Goal: Navigation & Orientation: Find specific page/section

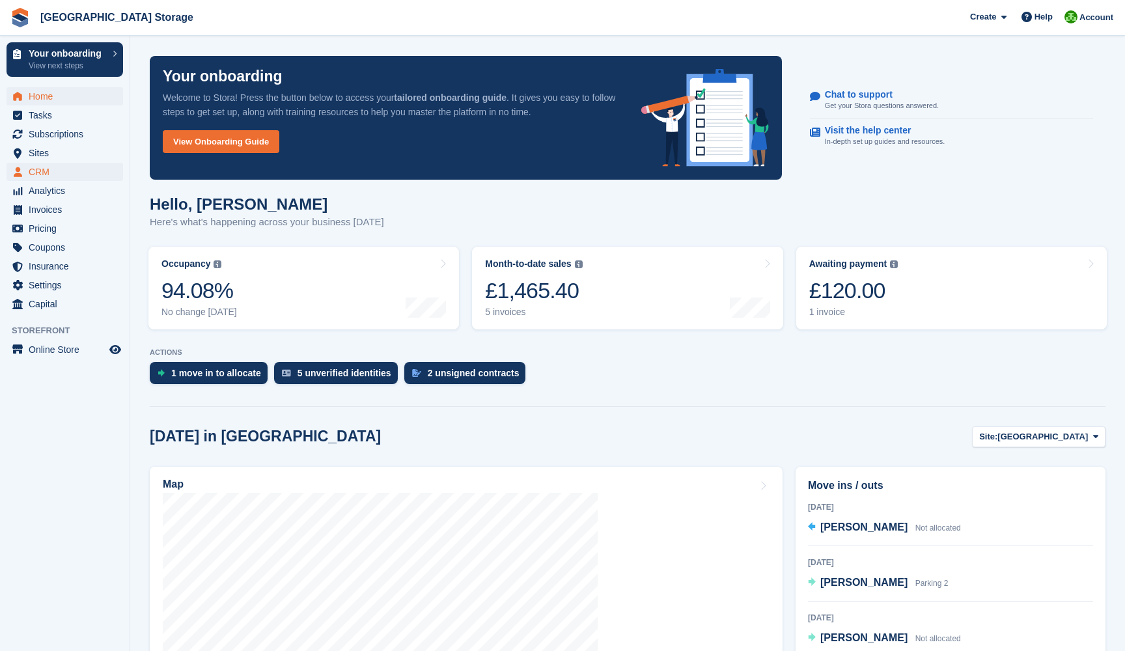
click at [49, 177] on span "CRM" at bounding box center [68, 172] width 78 height 18
